Goal: Task Accomplishment & Management: Complete application form

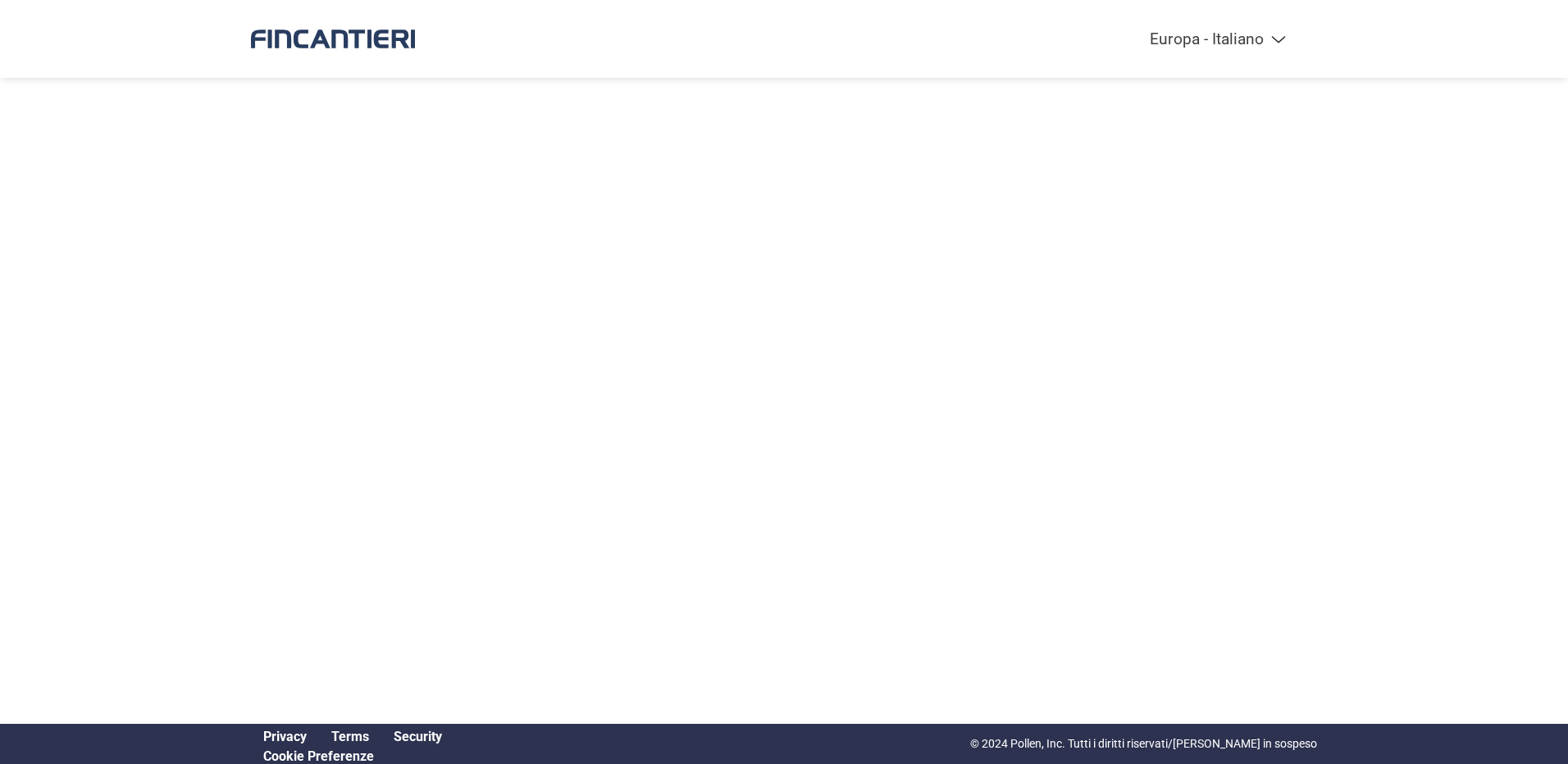
select select "it-IT"
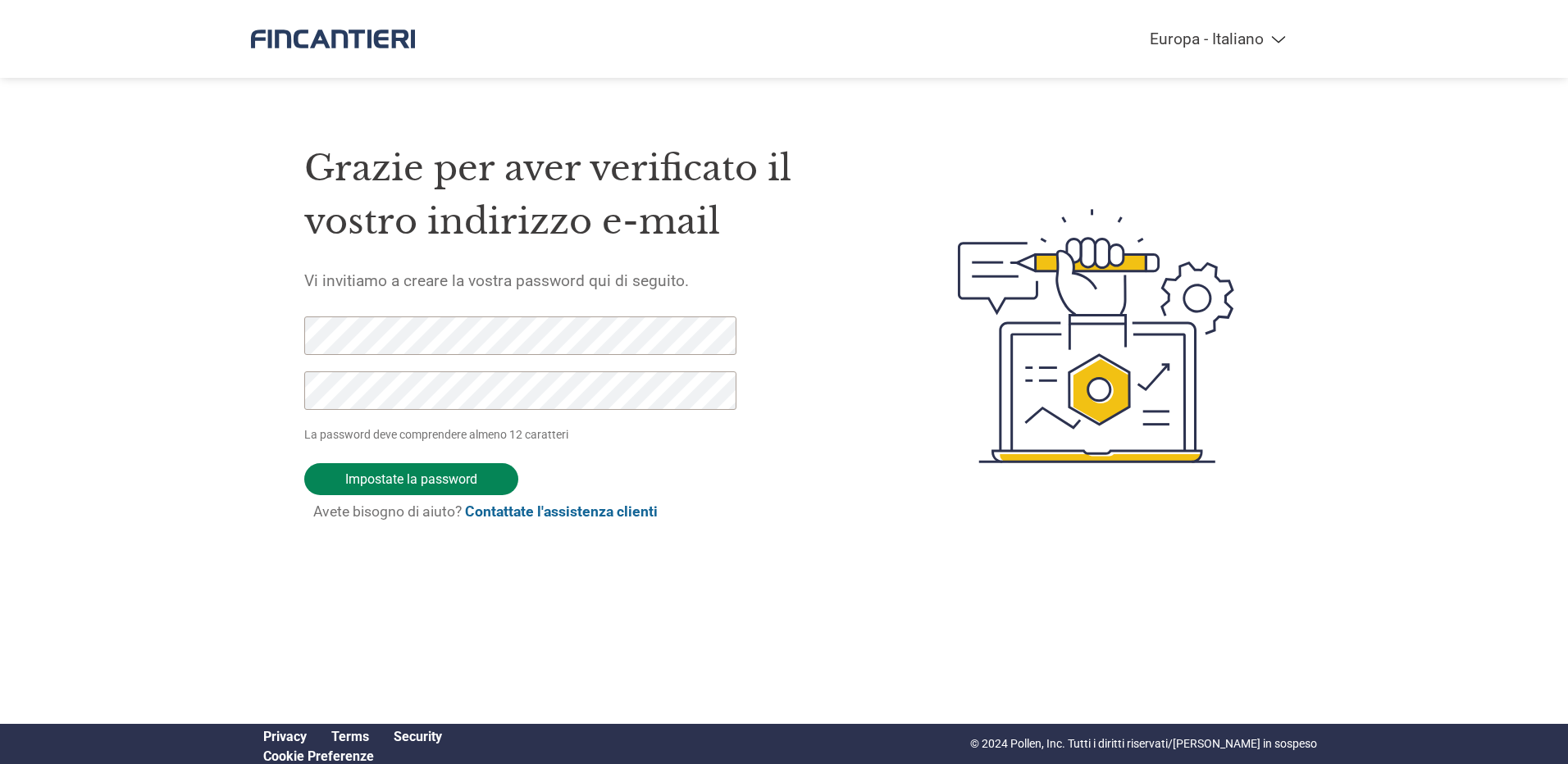
click at [423, 472] on input "Impostate la password" at bounding box center [411, 479] width 214 height 32
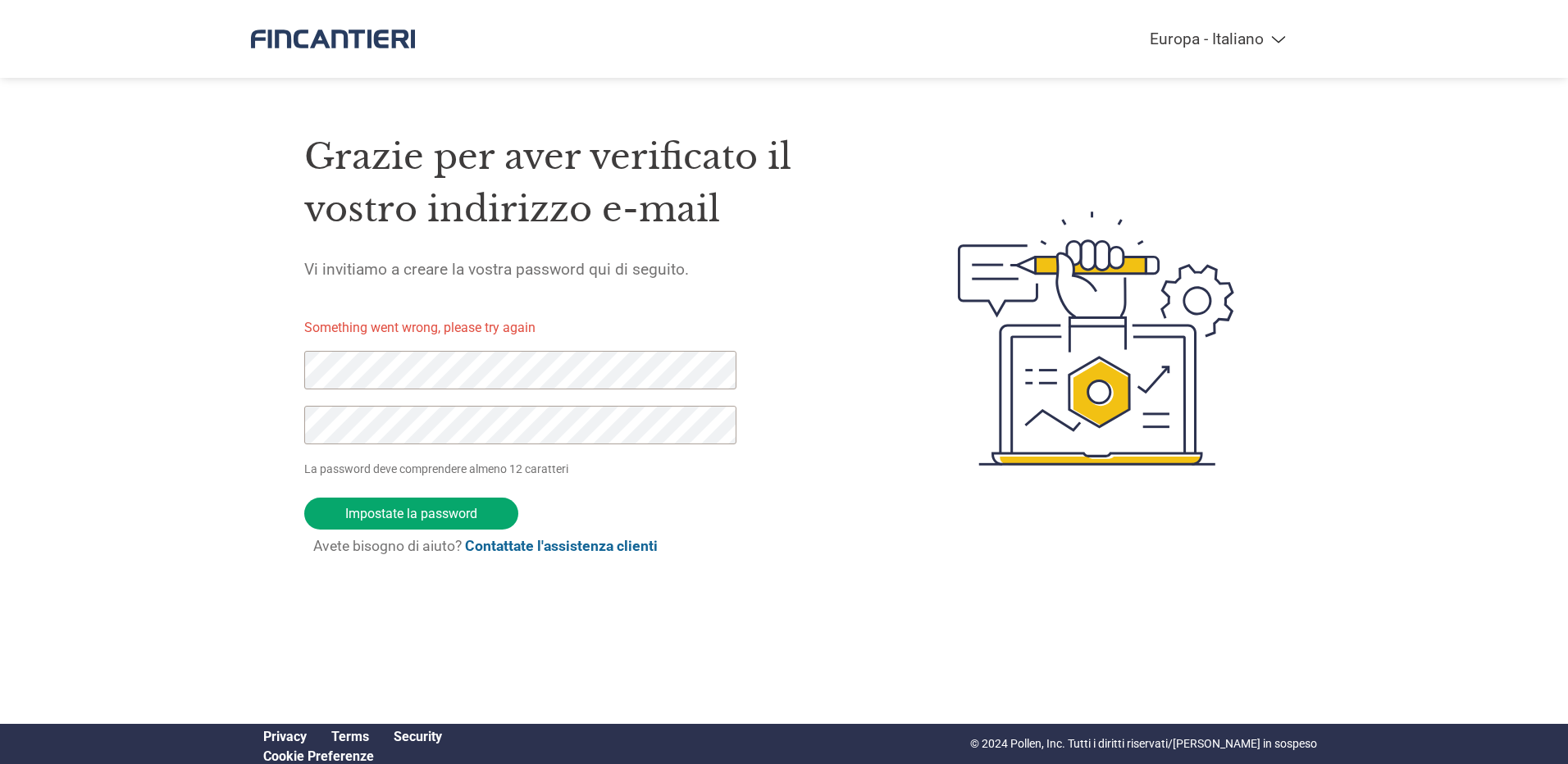
click at [285, 375] on div "Grazie per aver verificato il vostro indirizzo e-mail Vi invitiamo a creare la …" at bounding box center [783, 339] width 1066 height 464
click at [422, 524] on input "Impostate la password" at bounding box center [411, 513] width 214 height 32
click at [228, 388] on div "Americas - English Américas - Español [GEOGRAPHIC_DATA] - Português Amériques -…" at bounding box center [784, 273] width 1568 height 546
click at [181, 438] on div "Americas - English Américas - Español [GEOGRAPHIC_DATA] - Português Amériques -…" at bounding box center [784, 273] width 1568 height 546
click at [159, 375] on div "Americas - English Américas - Español [GEOGRAPHIC_DATA] - Português Amériques -…" at bounding box center [784, 273] width 1568 height 546
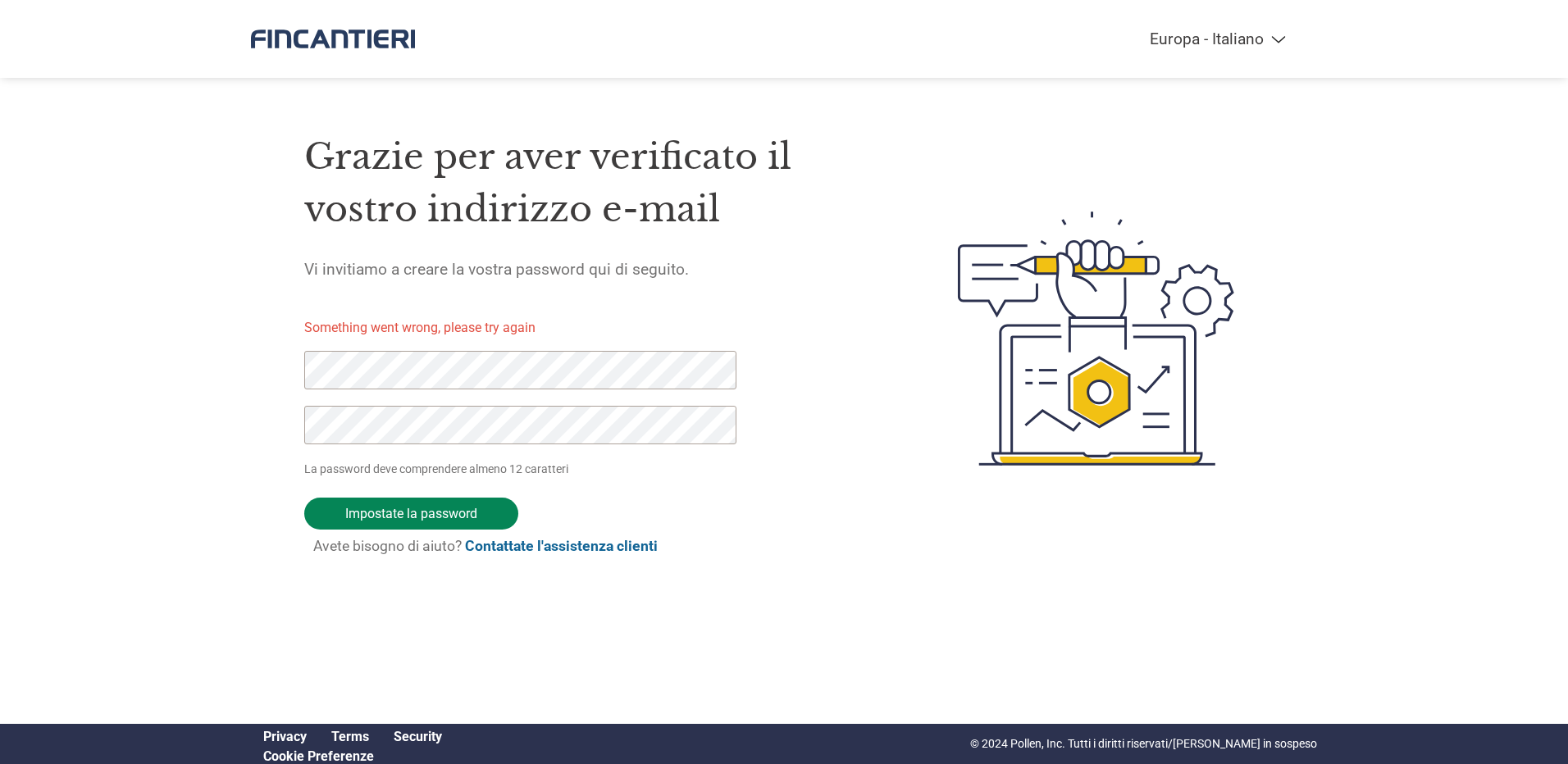
click at [380, 524] on input "Impostate la password" at bounding box center [411, 513] width 214 height 32
click at [272, 371] on div "Grazie per aver verificato il vostro indirizzo e-mail Vi invitiamo a creare la …" at bounding box center [783, 339] width 1066 height 464
click at [448, 525] on input "Impostate la password" at bounding box center [411, 513] width 214 height 32
